Goal: Obtain resource: Obtain resource

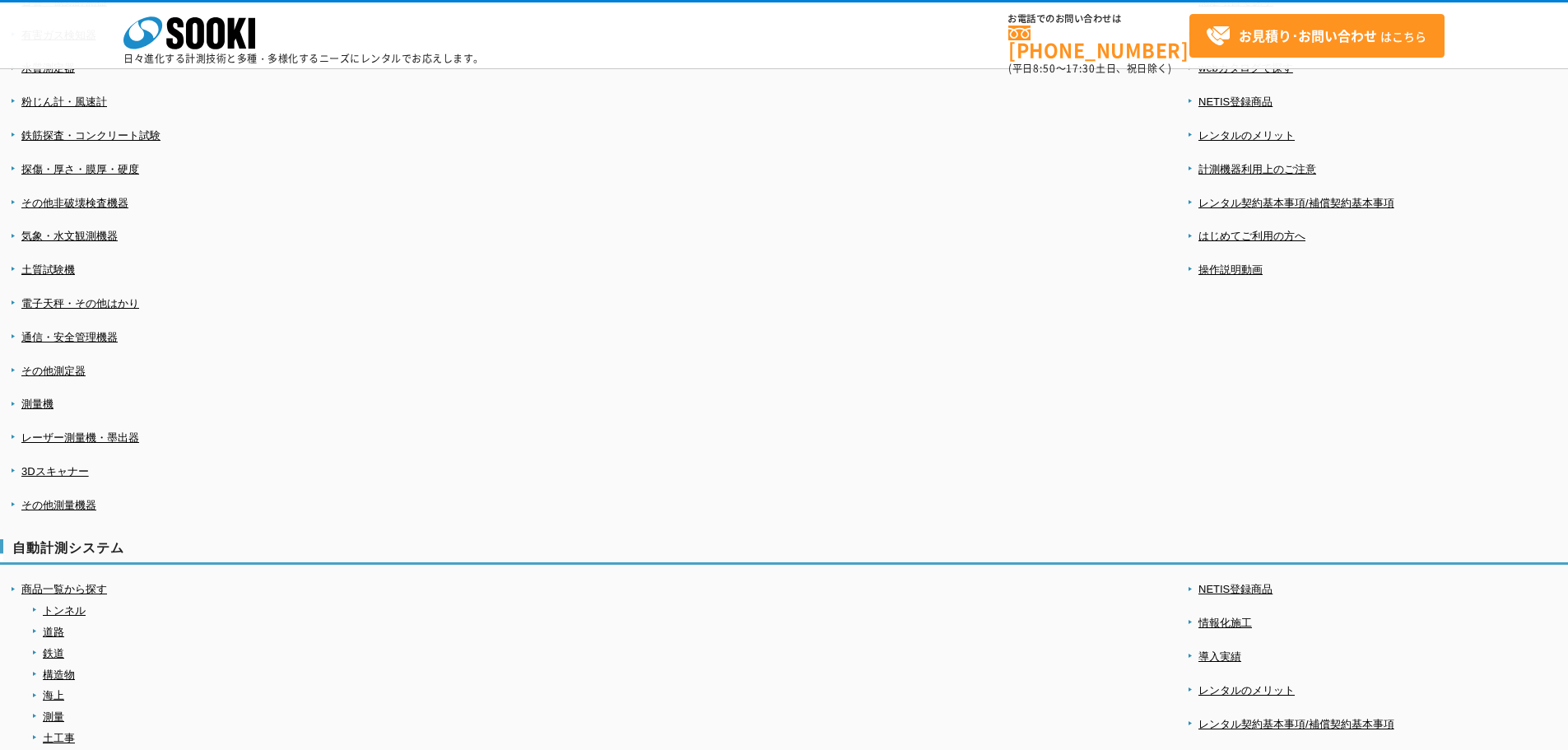
scroll to position [247, 0]
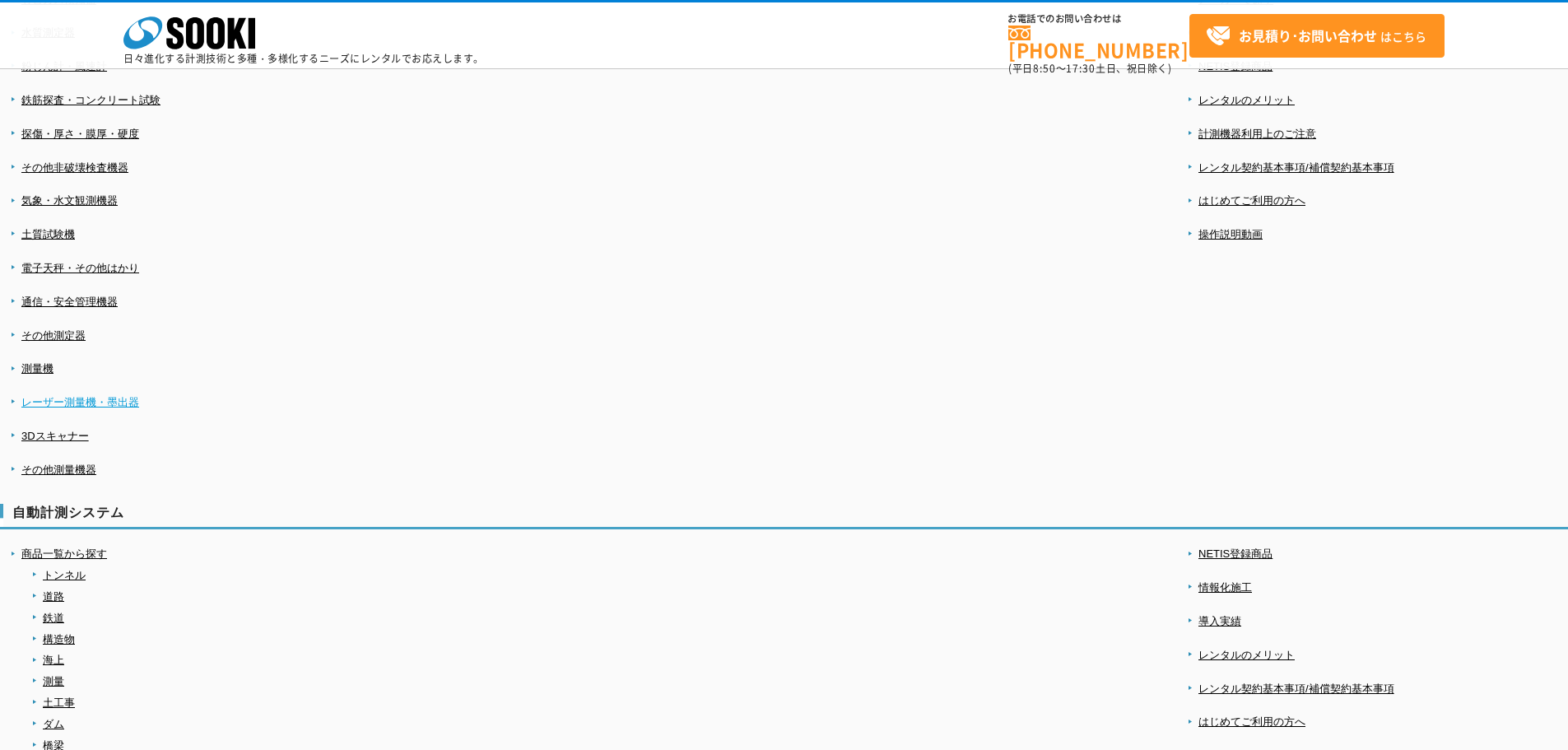
click at [50, 396] on link "レーザー測量機・墨出器" at bounding box center [80, 402] width 118 height 12
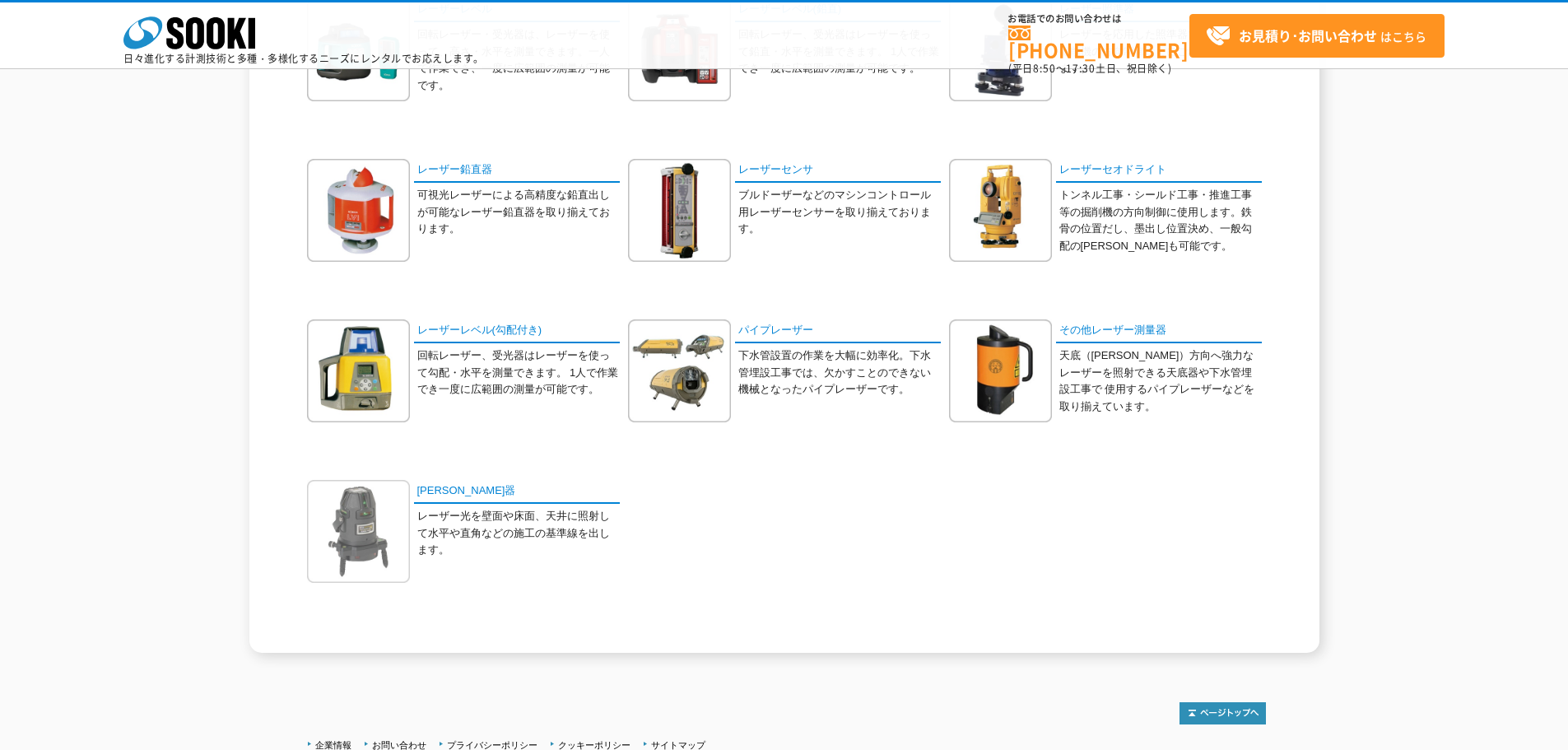
scroll to position [329, 0]
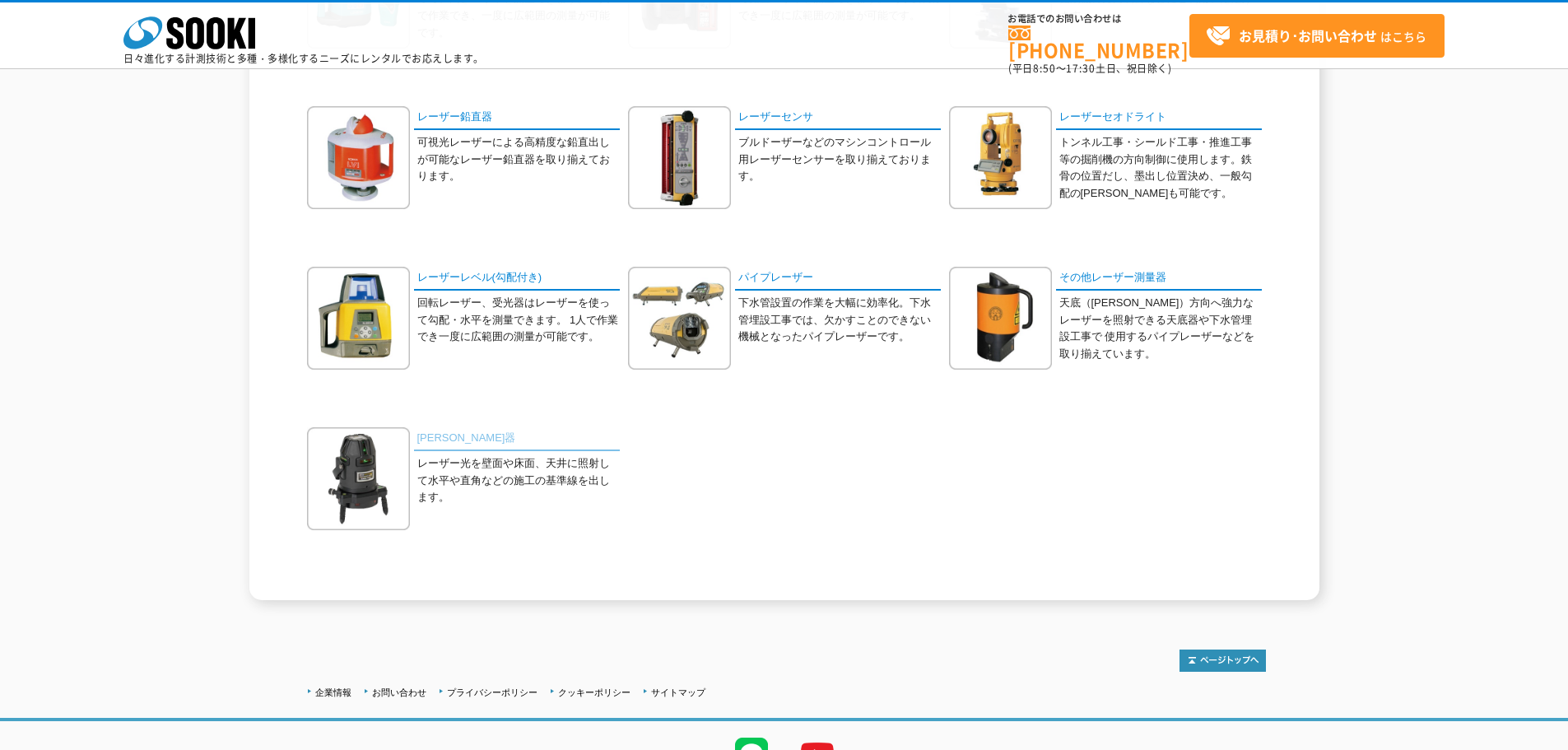
click at [421, 430] on link "[PERSON_NAME]器" at bounding box center [517, 439] width 206 height 24
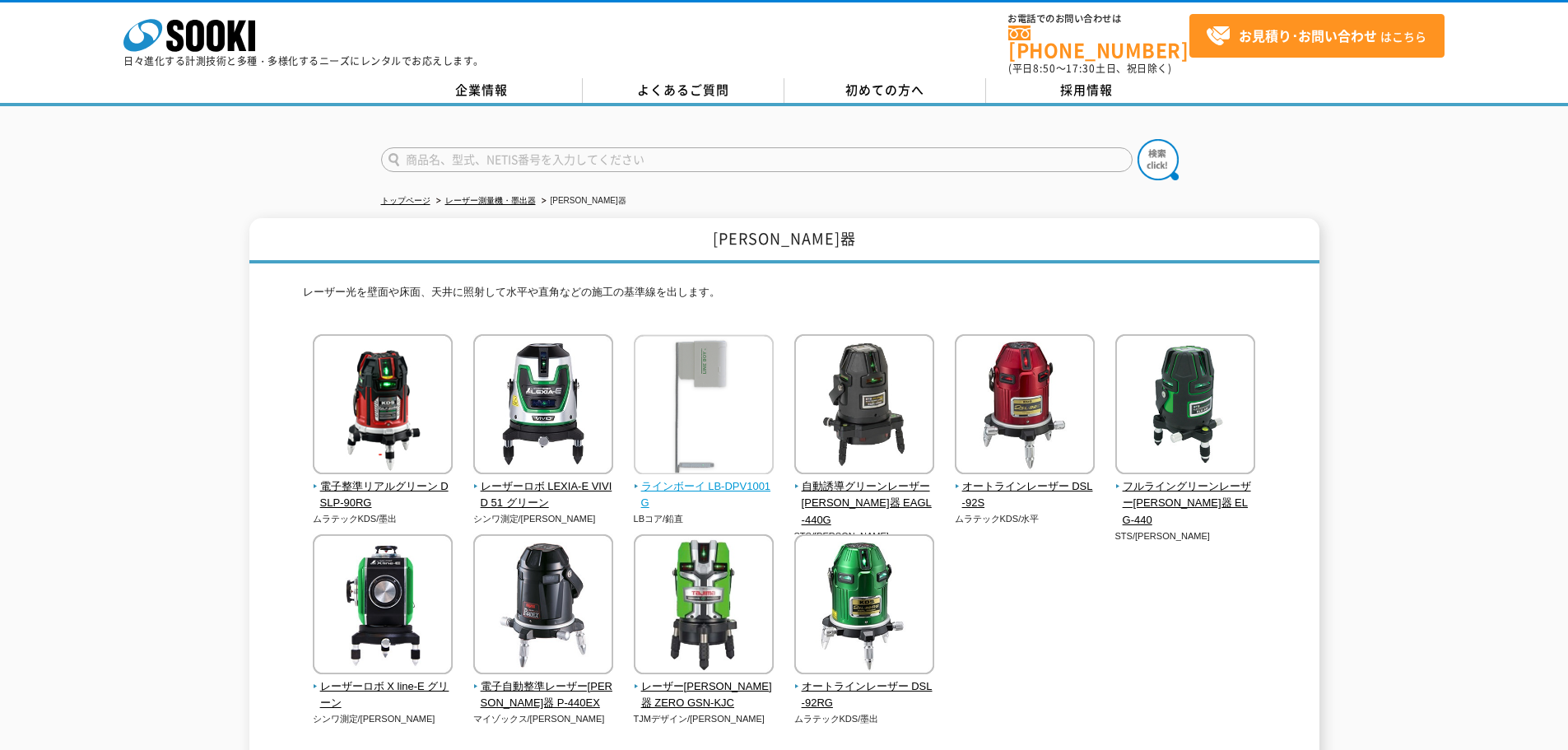
scroll to position [82, 0]
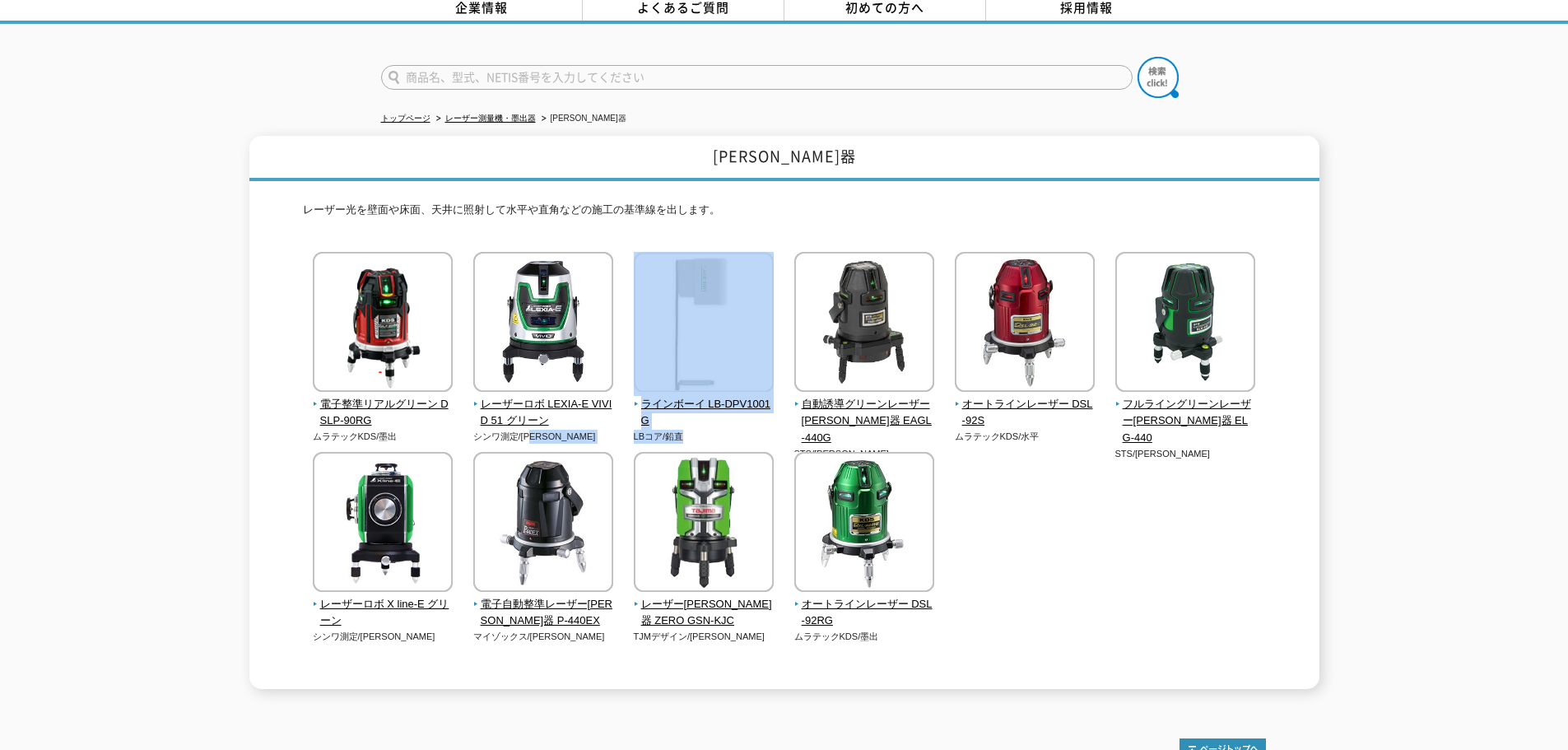
drag, startPoint x: 700, startPoint y: 430, endPoint x: 575, endPoint y: 429, distance: 125.0
click at [575, 429] on div "電子整準リアルグリーン DSLP-90RG ムラテックKDS/墨出 シンワ測定/墨出" at bounding box center [784, 464] width 963 height 425
click at [575, 430] on p "シンワ測定/墨出" at bounding box center [544, 437] width 141 height 14
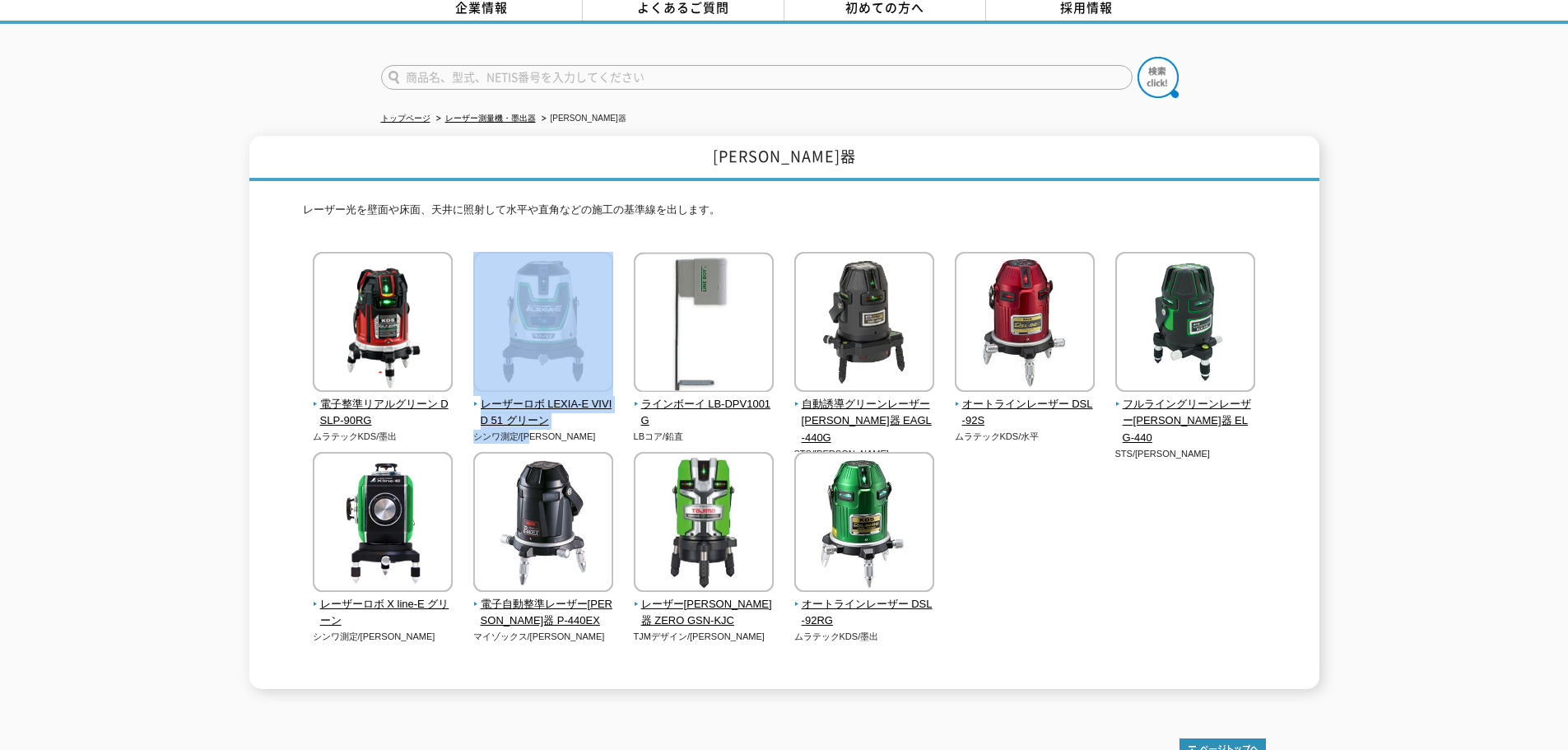
drag, startPoint x: 465, startPoint y: 429, endPoint x: 431, endPoint y: 428, distance: 34.0
click at [431, 428] on div "電子整準リアルグリーン DSLP-90RG ムラテックKDS/墨出 シンワ測定/墨出" at bounding box center [784, 464] width 963 height 425
click at [431, 430] on p "ムラテックKDS/墨出" at bounding box center [383, 437] width 141 height 14
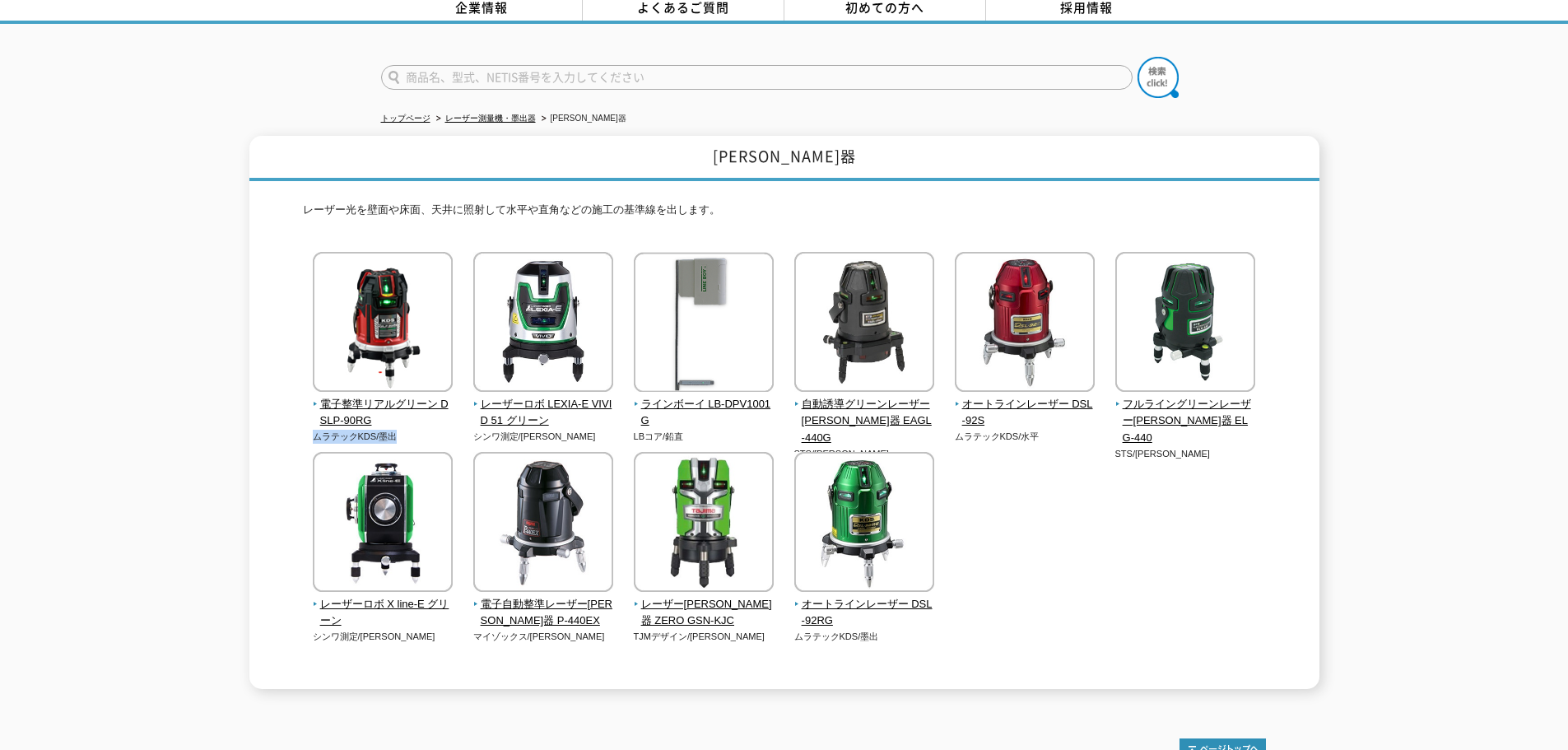
drag, startPoint x: 398, startPoint y: 430, endPoint x: 306, endPoint y: 426, distance: 92.1
click at [306, 426] on div "電子整準リアルグリーン DSLP-90RG ムラテックKDS/墨出 シンワ測定/墨出" at bounding box center [784, 464] width 963 height 425
drag, startPoint x: 306, startPoint y: 425, endPoint x: 410, endPoint y: 425, distance: 104.0
click at [410, 425] on div "電子整準リアルグリーン DSLP-90RG ムラテックKDS/墨出 シンワ測定/墨出" at bounding box center [784, 464] width 963 height 425
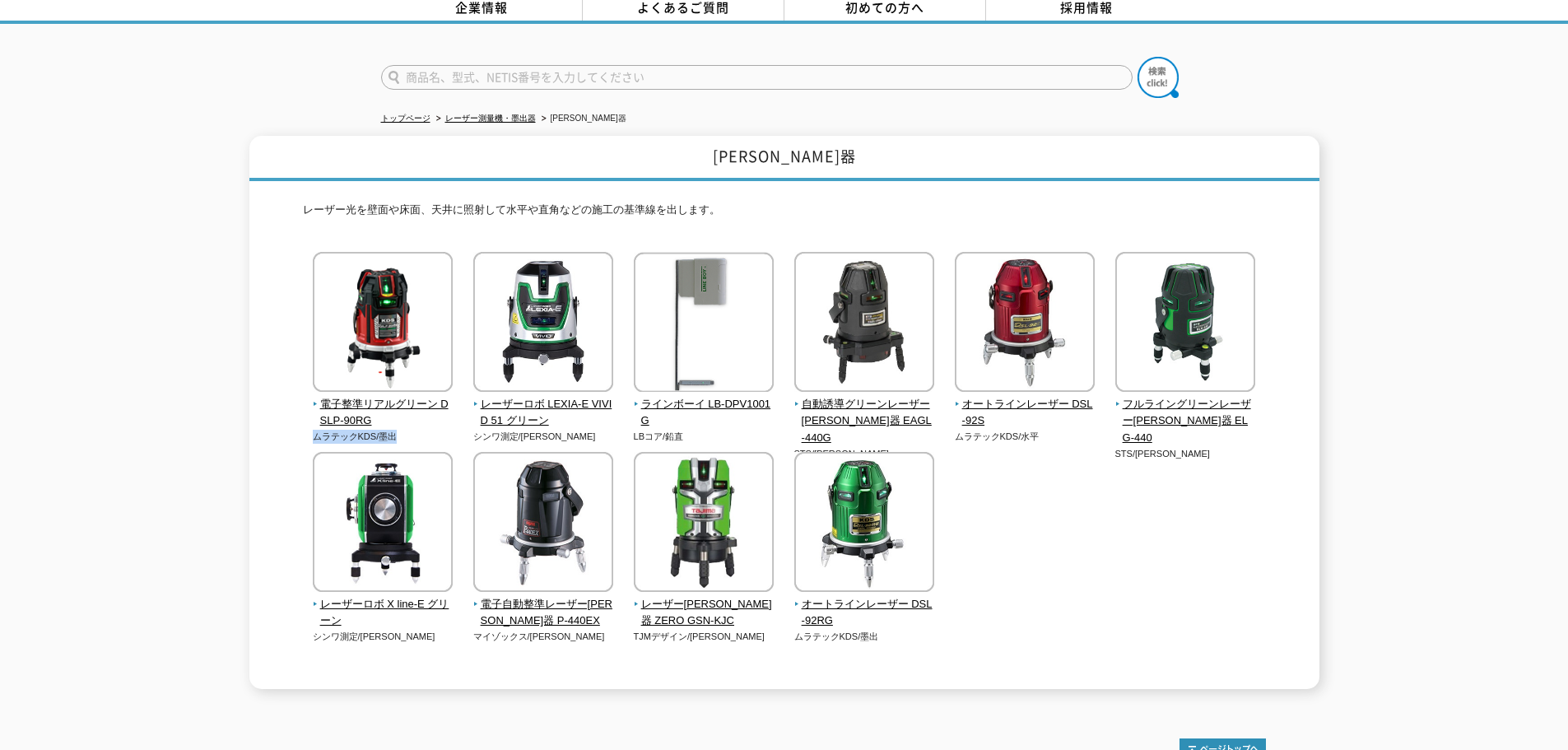
click at [410, 430] on p "ムラテックKDS/墨出" at bounding box center [383, 437] width 141 height 14
drag, startPoint x: 406, startPoint y: 432, endPoint x: 290, endPoint y: 430, distance: 116.0
click at [290, 430] on div "墨出器 レーザー光を壁面や床面、天井に照射して水平や直角などの施工の基準線を出します。 電子整準リアルグリーン DSLP-90RG ムラテックKDS/墨出 L…" at bounding box center [784, 412] width 1070 height 553
drag, startPoint x: 729, startPoint y: 202, endPoint x: 248, endPoint y: 194, distance: 481.1
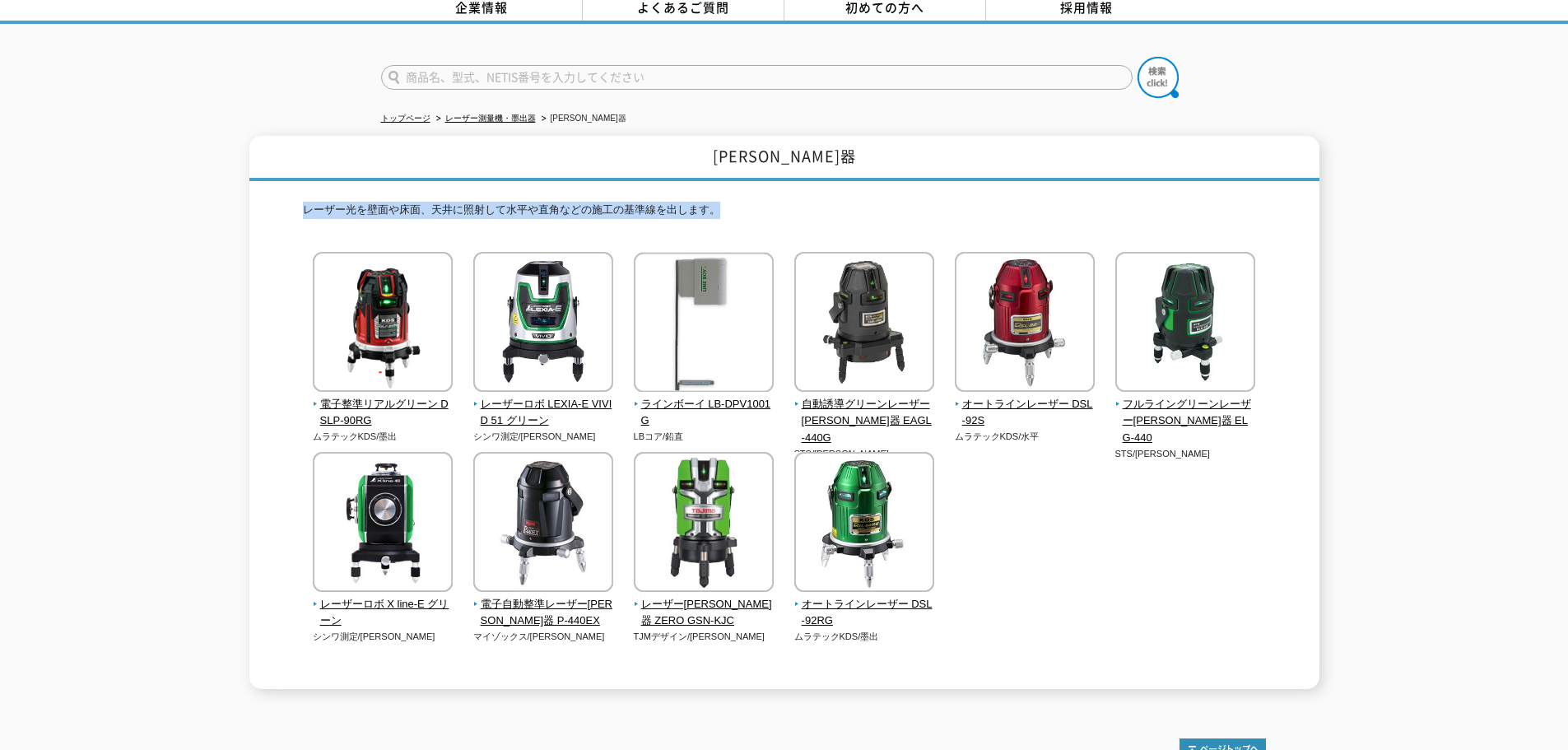
click at [248, 194] on div "墨出器 レーザー光を壁面や床面、天井に照射して水平や直角などの施工の基準線を出します。 電子整準リアルグリーン DSLP-90RG ムラテックKDS/墨出 L…" at bounding box center [784, 412] width 1568 height 553
drag, startPoint x: 248, startPoint y: 194, endPoint x: 805, endPoint y: 209, distance: 557.2
click at [805, 209] on div "墨出器 レーザー光を壁面や床面、天井に照射して水平や直角などの施工の基準線を出します。 電子整準リアルグリーン DSLP-90RG ムラテックKDS/墨出 L…" at bounding box center [784, 412] width 1568 height 553
click at [805, 209] on p "レーザー光を壁面や床面、天井に照射して水平や直角などの施工の基準線を出します。" at bounding box center [784, 215] width 963 height 26
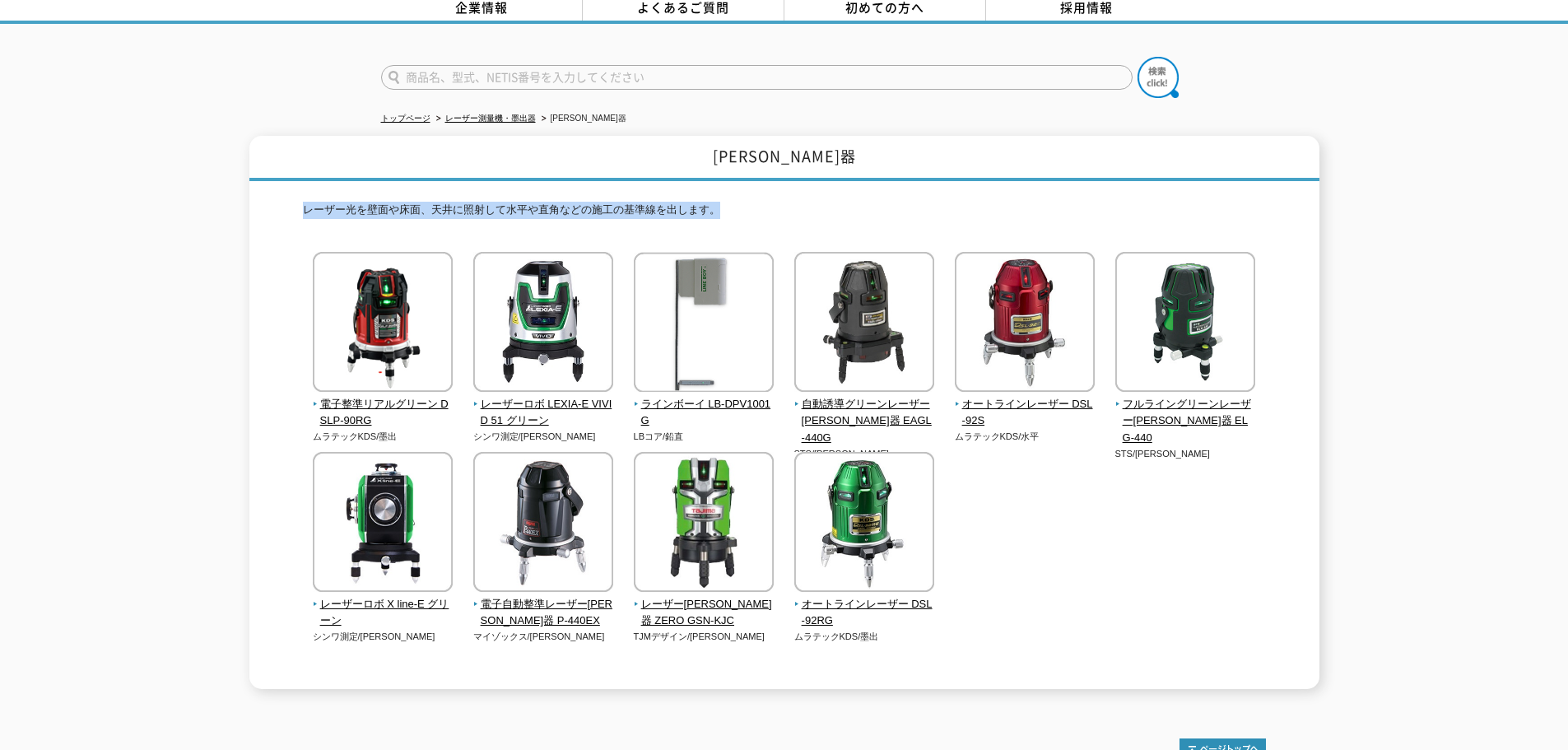
drag, startPoint x: 769, startPoint y: 206, endPoint x: 246, endPoint y: 199, distance: 523.0
click at [246, 199] on div "墨出器 レーザー光を壁面や床面、天井に照射して水平や直角などの施工の基準線を出します。 電子整準リアルグリーン DSLP-90RG ムラテックKDS/墨出 L…" at bounding box center [784, 412] width 1568 height 553
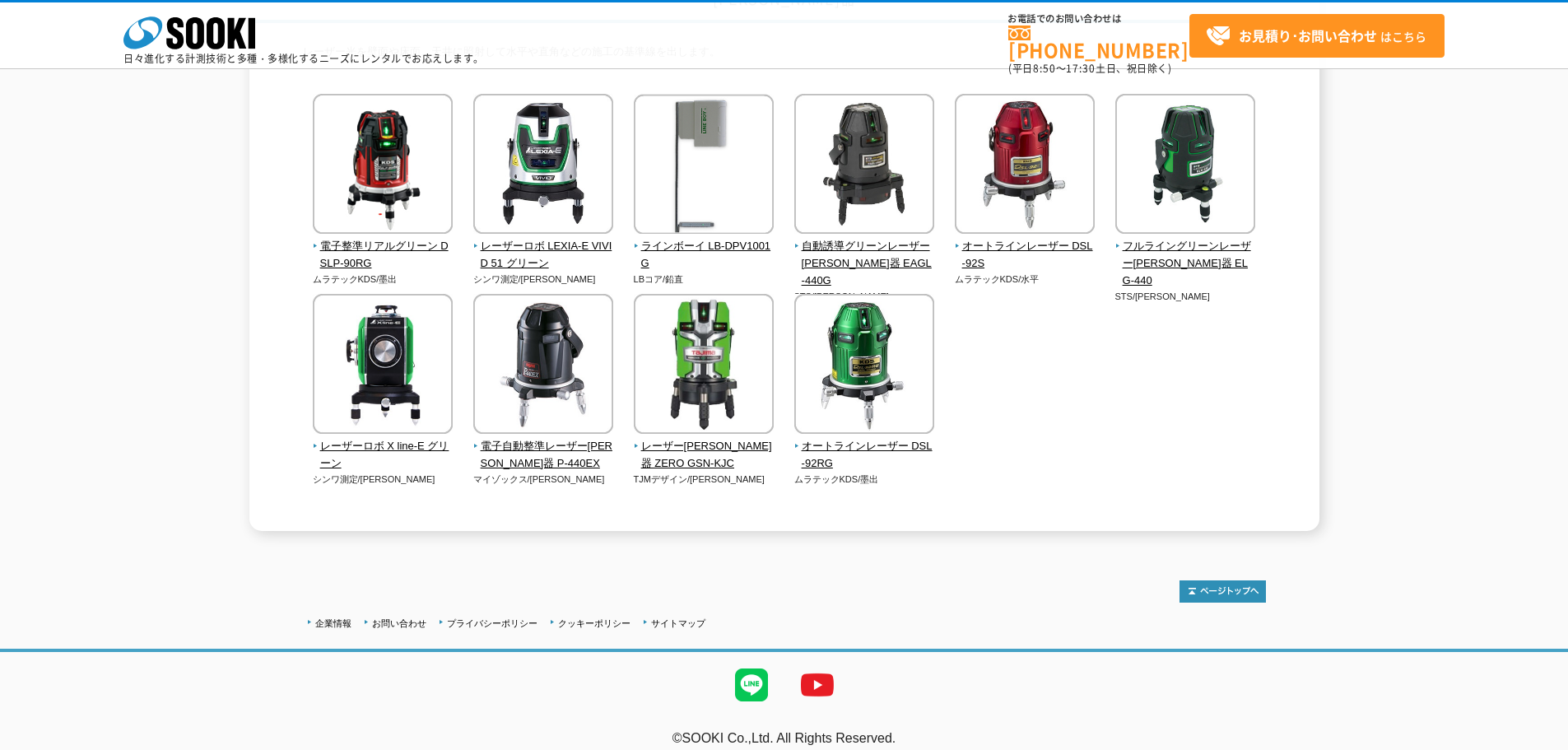
scroll to position [179, 0]
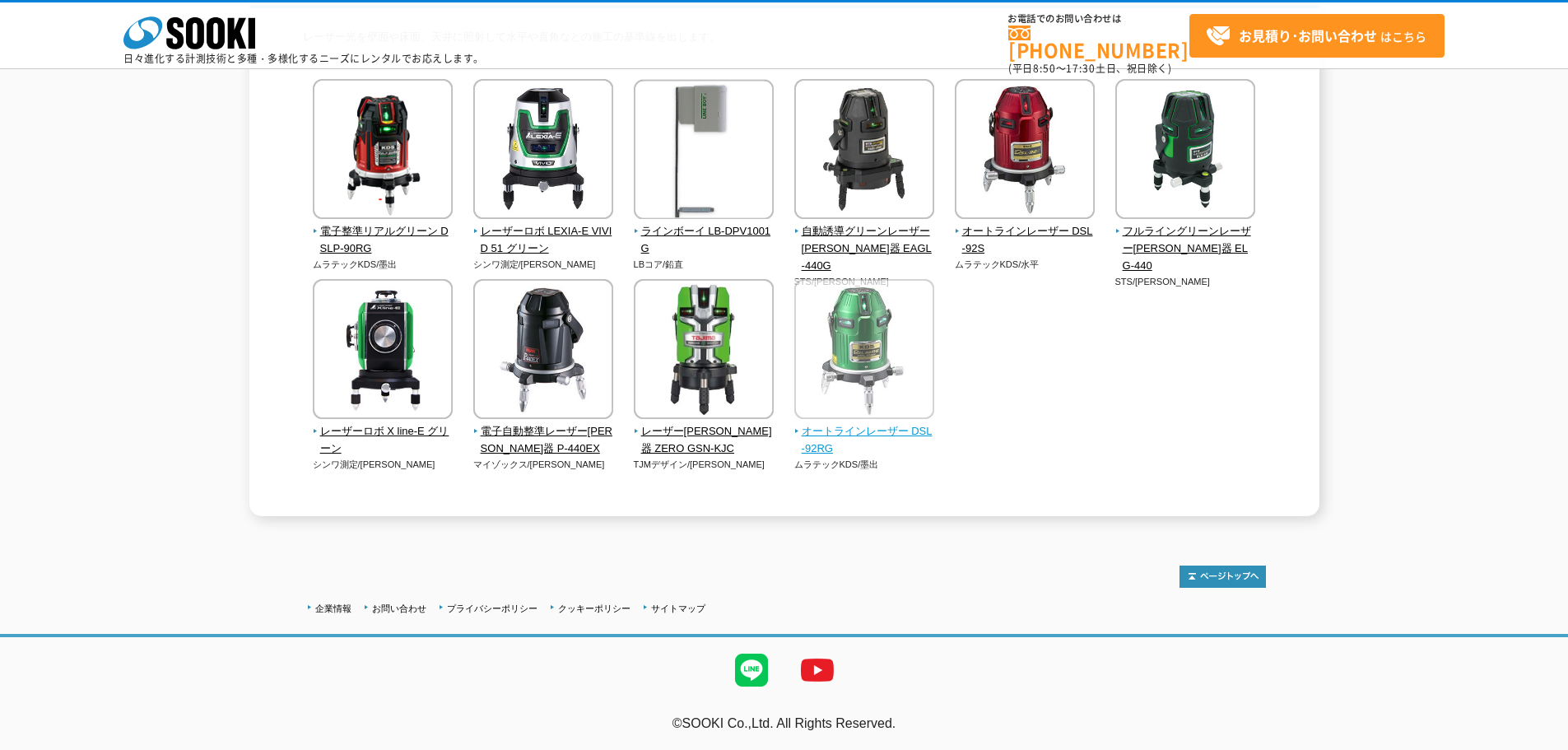
click at [877, 439] on span "オートラインレーザー DSL-92RG" at bounding box center [865, 440] width 141 height 35
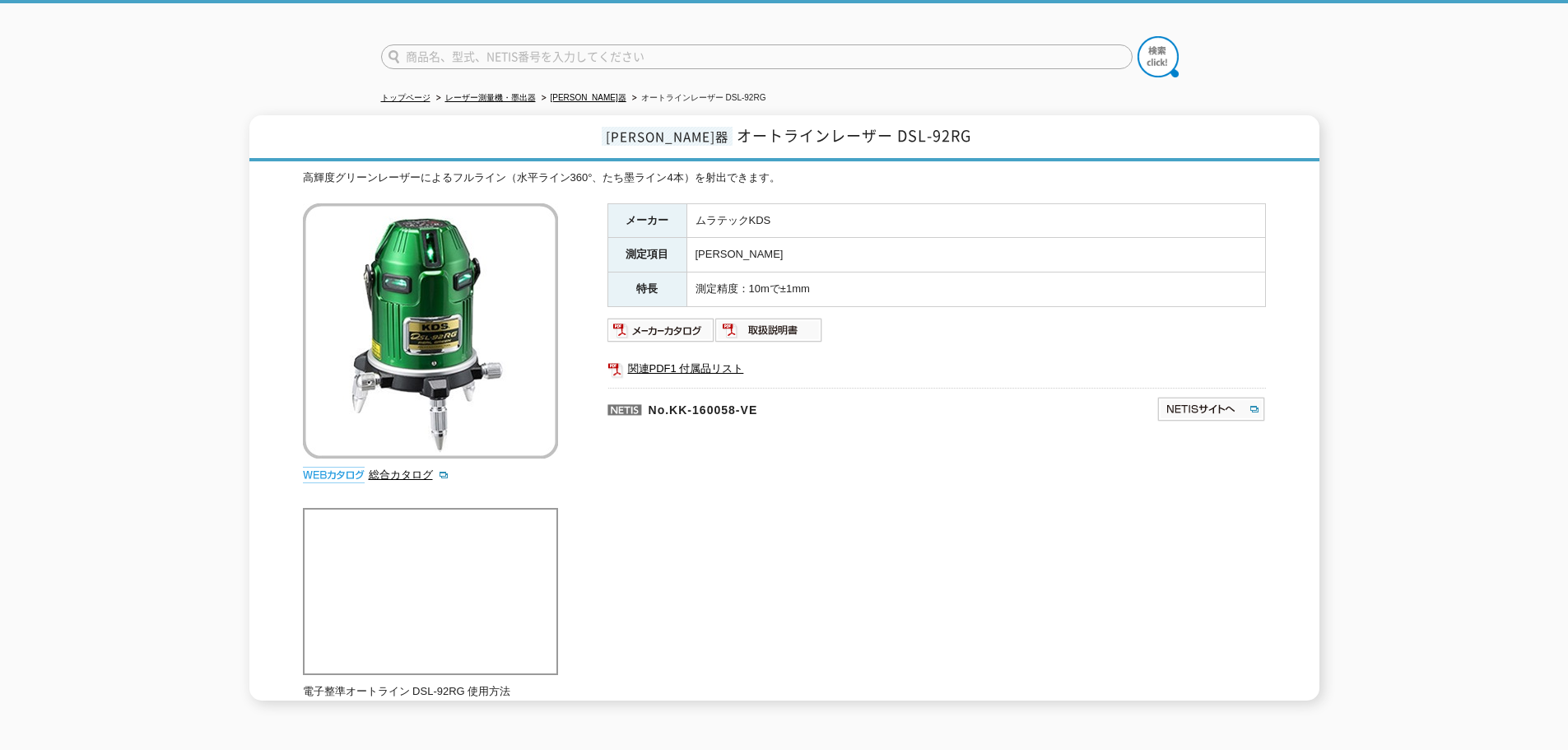
scroll to position [47, 0]
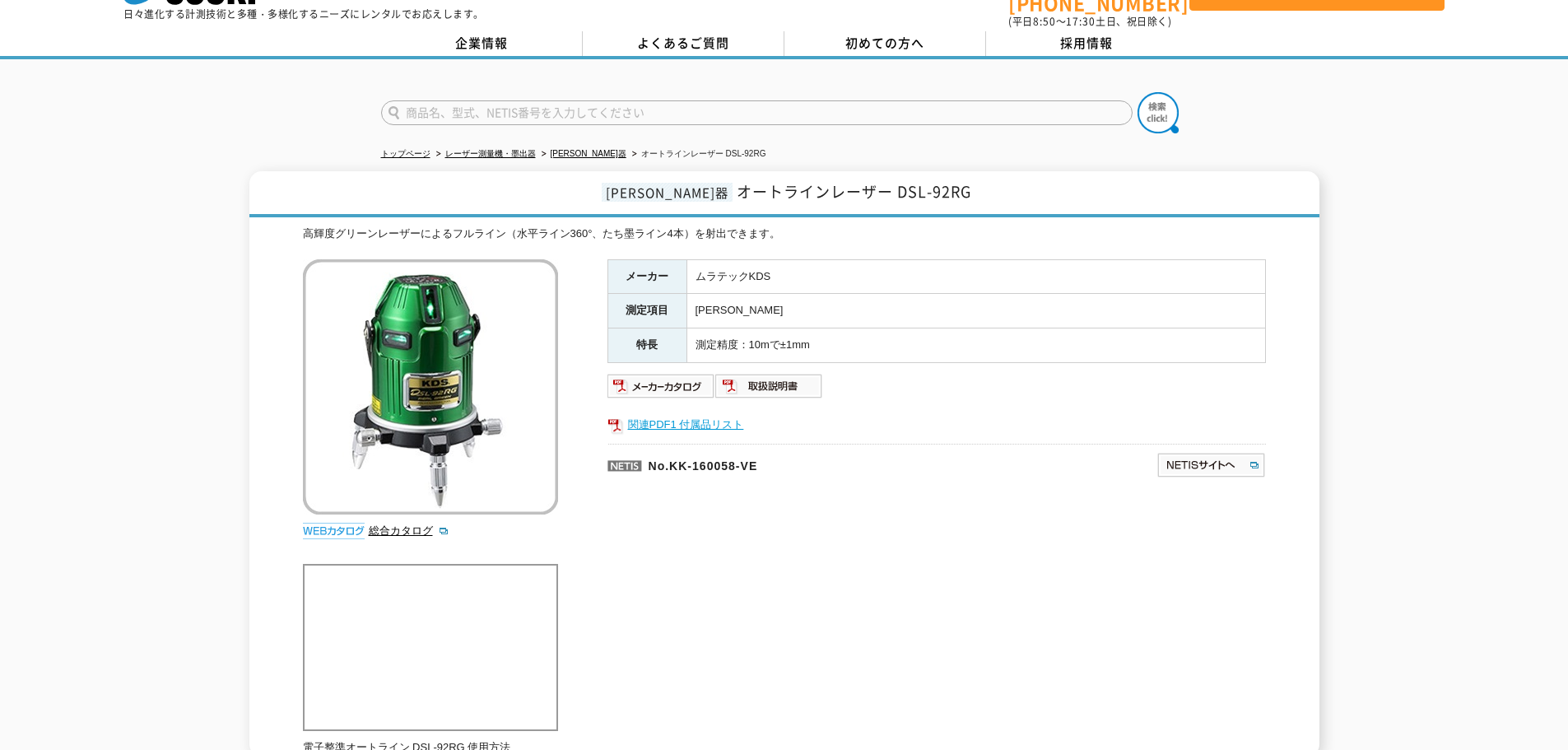
click at [659, 414] on link "関連PDF1 付属品リスト" at bounding box center [936, 425] width 659 height 22
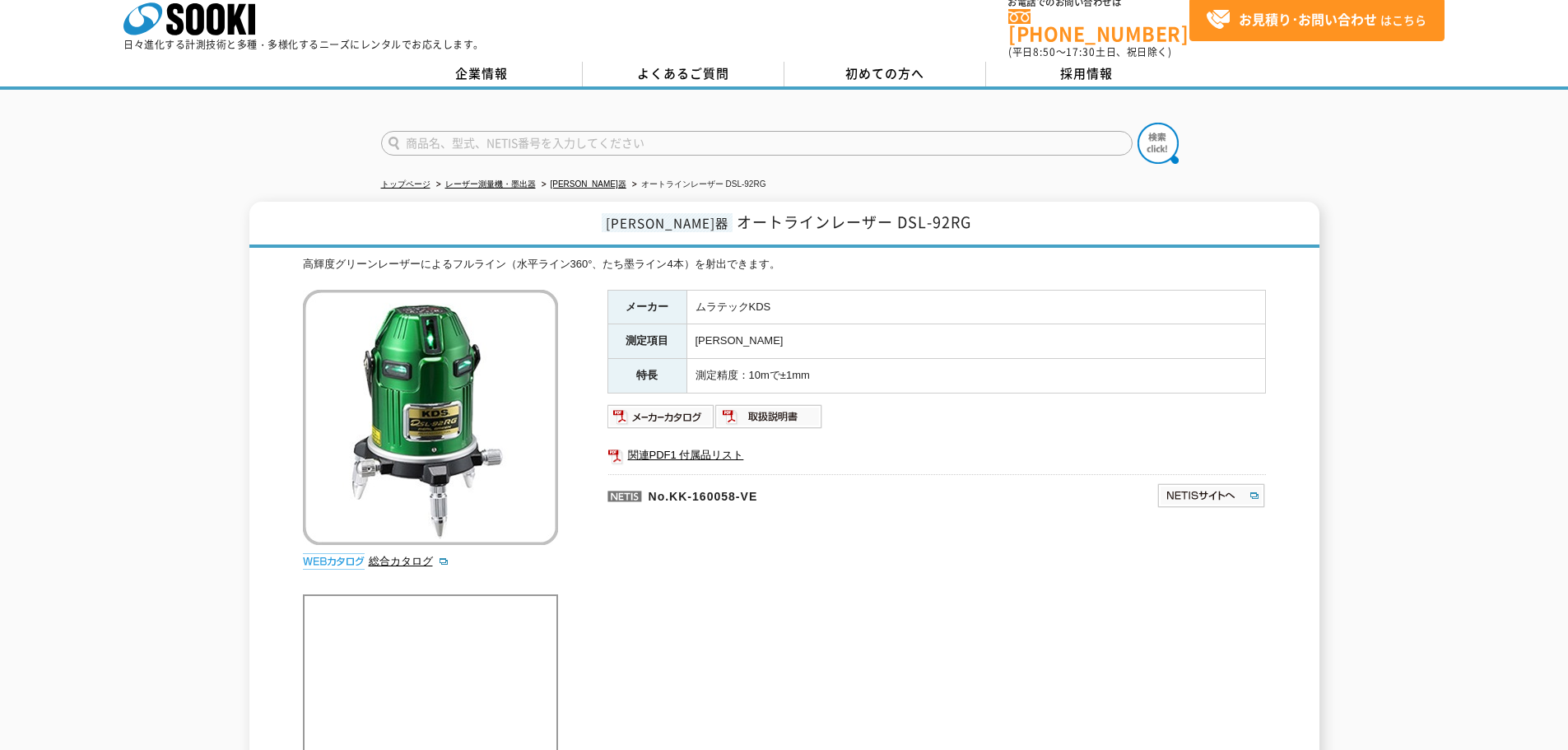
scroll to position [0, 0]
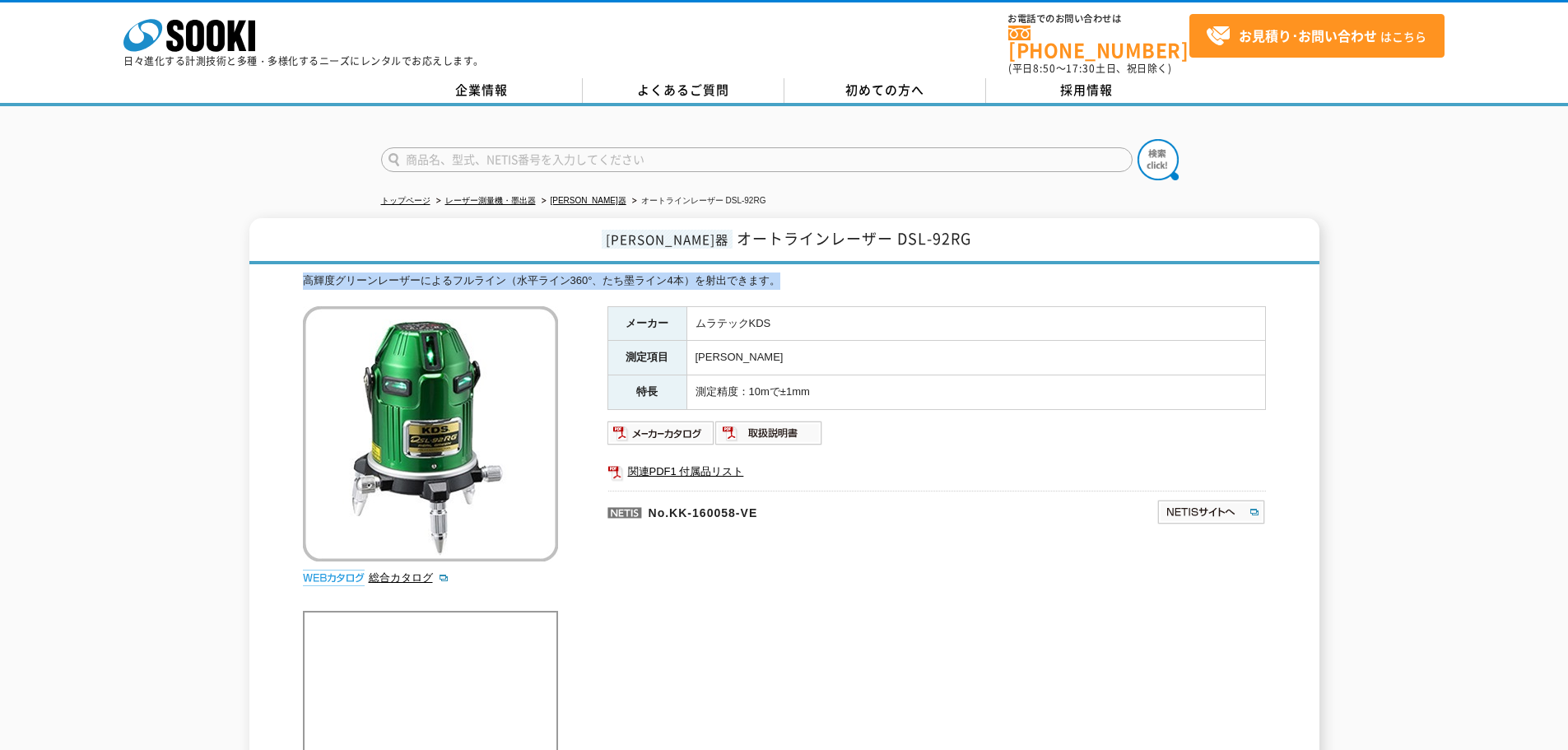
drag, startPoint x: 845, startPoint y: 276, endPoint x: 123, endPoint y: 275, distance: 722.0
click at [123, 275] on div "墨出器 オートラインレーザー DSL-92RG 高輝度グリーンレーザーによるフルライン（水平ライン360°、たち墨ライン4本）を射出できます。 総合カタログ …" at bounding box center [784, 510] width 1568 height 586
click at [436, 279] on div "高輝度グリーンレーザーによるフルライン（水平ライン360°、たち墨ライン4本）を射出できます。" at bounding box center [784, 280] width 963 height 17
drag, startPoint x: 905, startPoint y: 266, endPoint x: 323, endPoint y: 266, distance: 582.0
click at [315, 272] on div "高輝度グリーンレーザーによるフルライン（水平ライン360°、たち墨ライン4本）を射出できます。" at bounding box center [784, 280] width 963 height 17
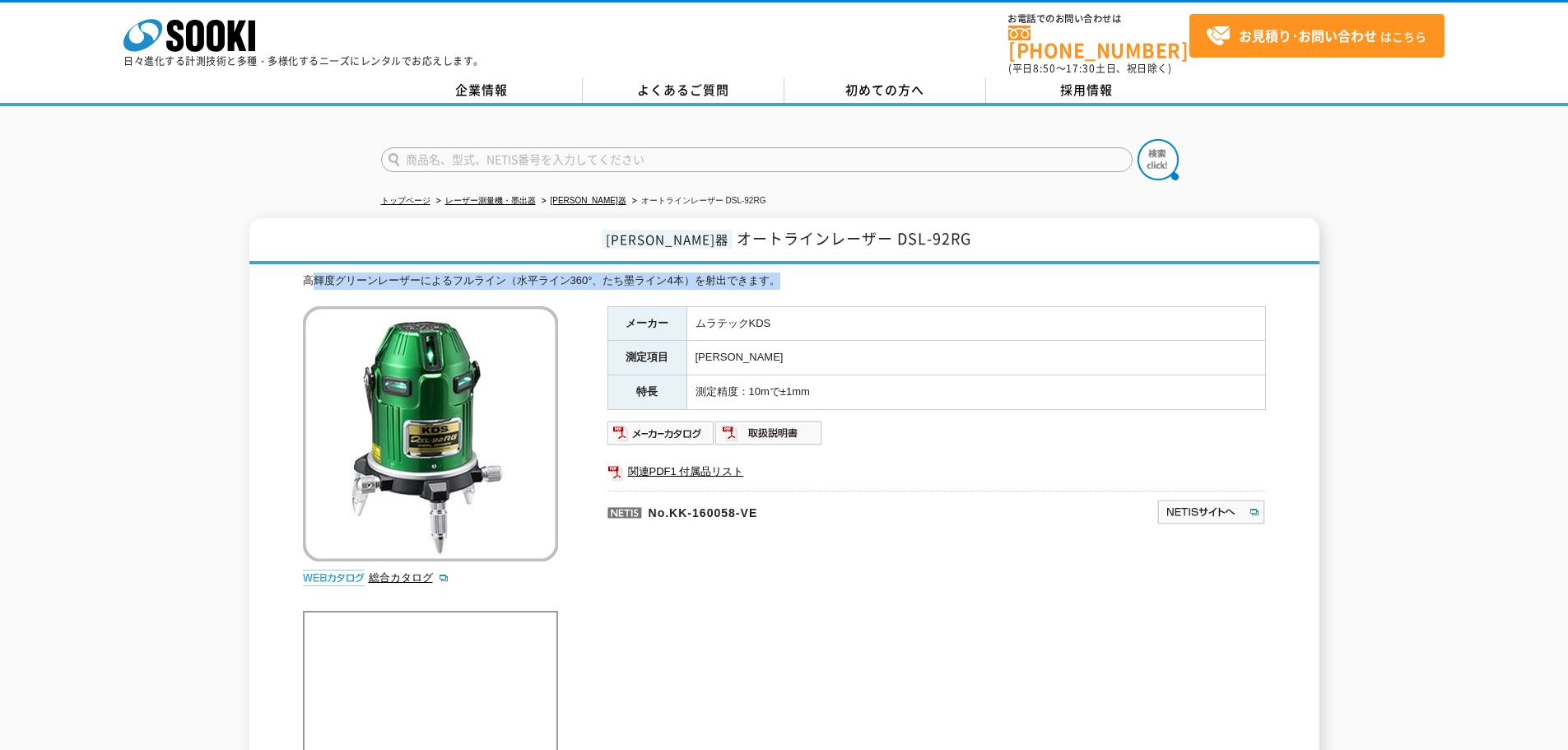
click at [679, 281] on div "高輝度グリーンレーザーによるフルライン（水平ライン360°、たち墨ライン4本）を射出できます。 総合カタログ メーカー ムラテックKDS 測定項目 墨出 特長…" at bounding box center [784, 538] width 963 height 531
